Goal: Transaction & Acquisition: Book appointment/travel/reservation

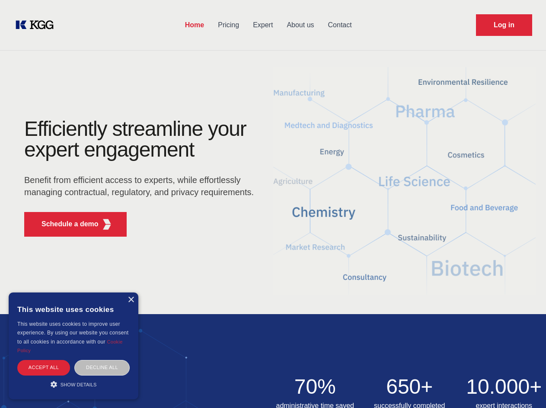
click at [273, 204] on div "Efficiently streamline your expert engagement Benefit from efficient access to …" at bounding box center [141, 181] width 263 height 125
click at [65, 224] on p "Schedule a demo" at bounding box center [70, 224] width 57 height 10
click at [131, 300] on div "× This website uses cookies This website uses cookies to improve user experienc…" at bounding box center [74, 345] width 130 height 107
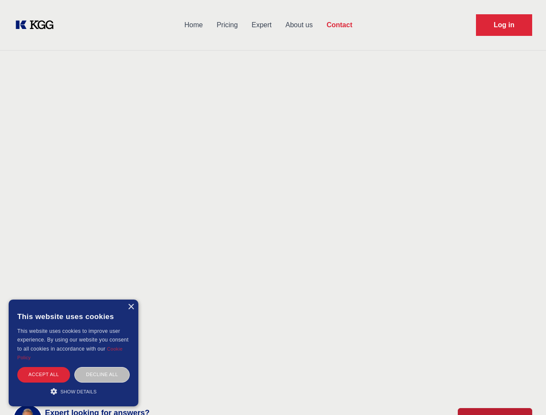
click at [44, 367] on div "Accept all" at bounding box center [43, 374] width 53 height 15
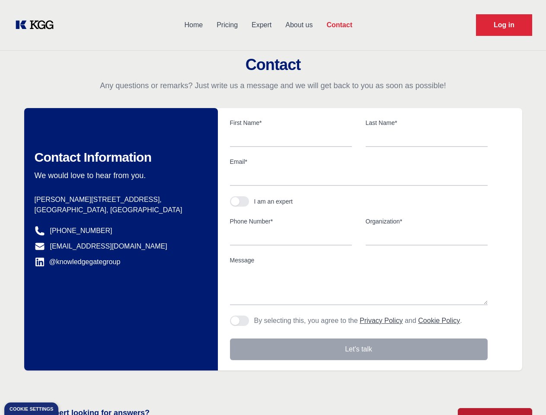
click at [102, 367] on div "Contact Information We would love to hear from you. Postal address [PERSON_NAME…" at bounding box center [121, 239] width 194 height 263
click at [74, 384] on main "Contact Any questions or remarks? Just write us a message and we will get back …" at bounding box center [273, 225] width 546 height 450
